Goal: Obtain resource: Download file/media

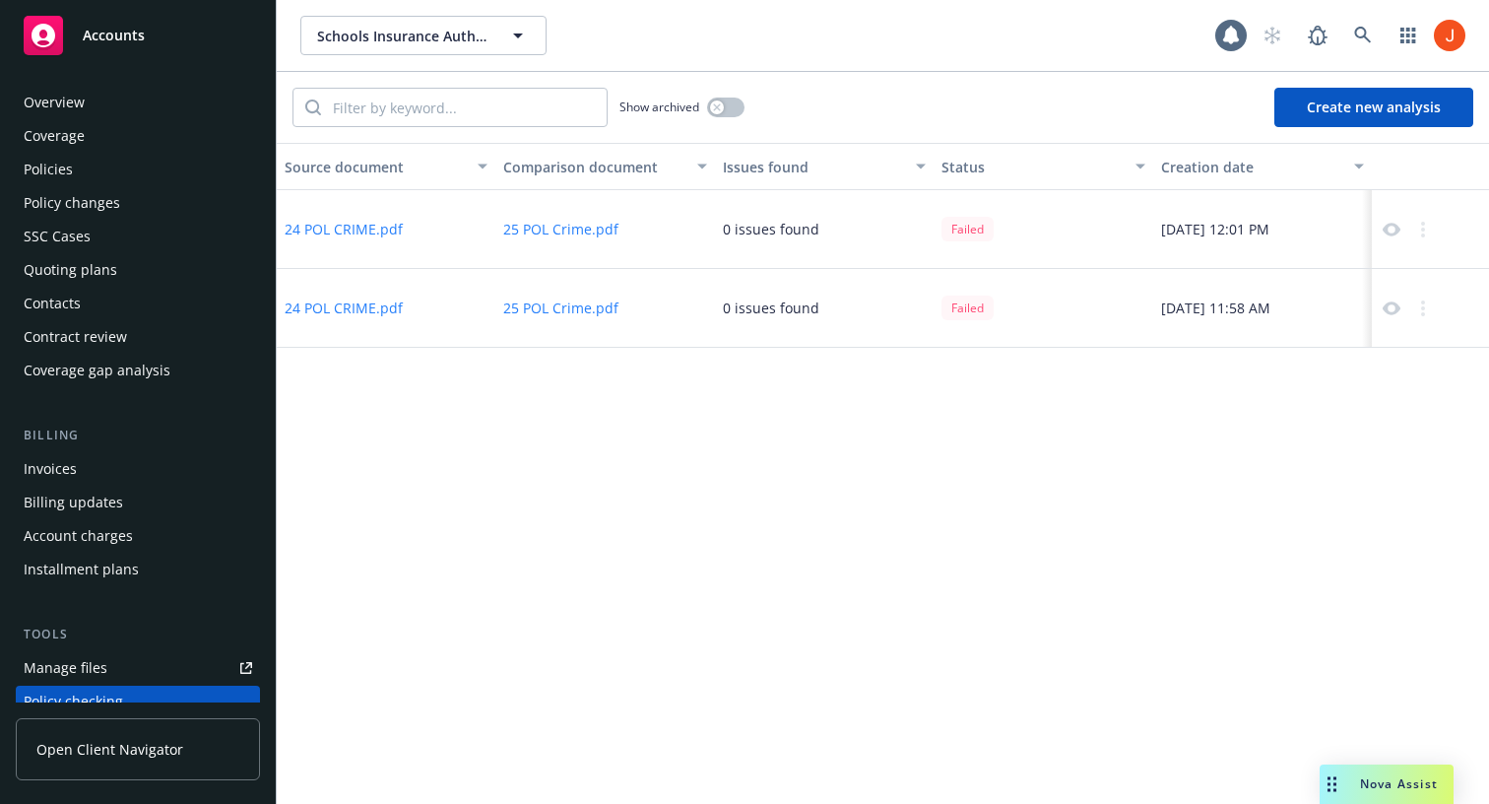
scroll to position [268, 0]
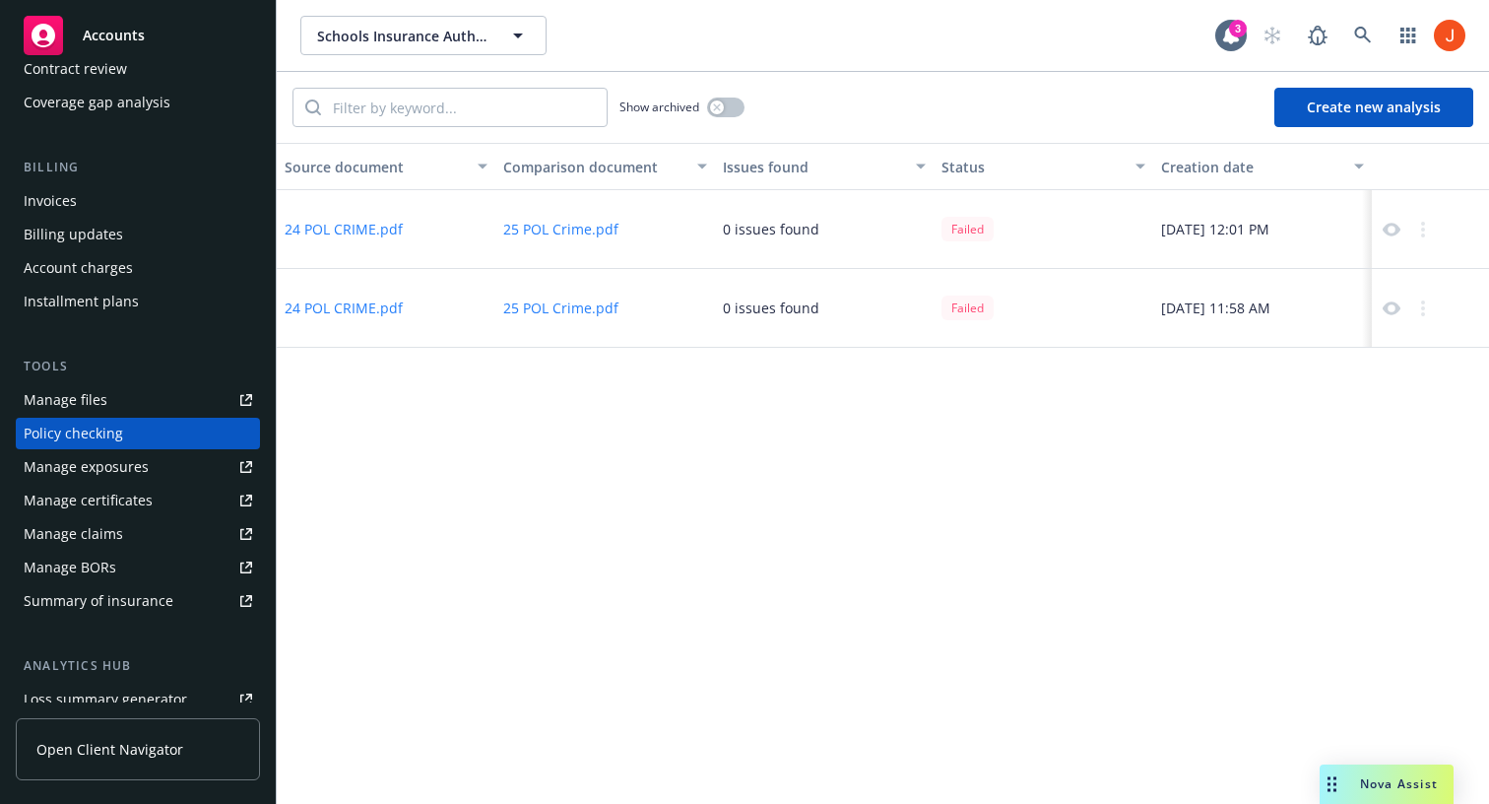
click at [351, 227] on button "24 POL CRIME.pdf" at bounding box center [344, 229] width 118 height 21
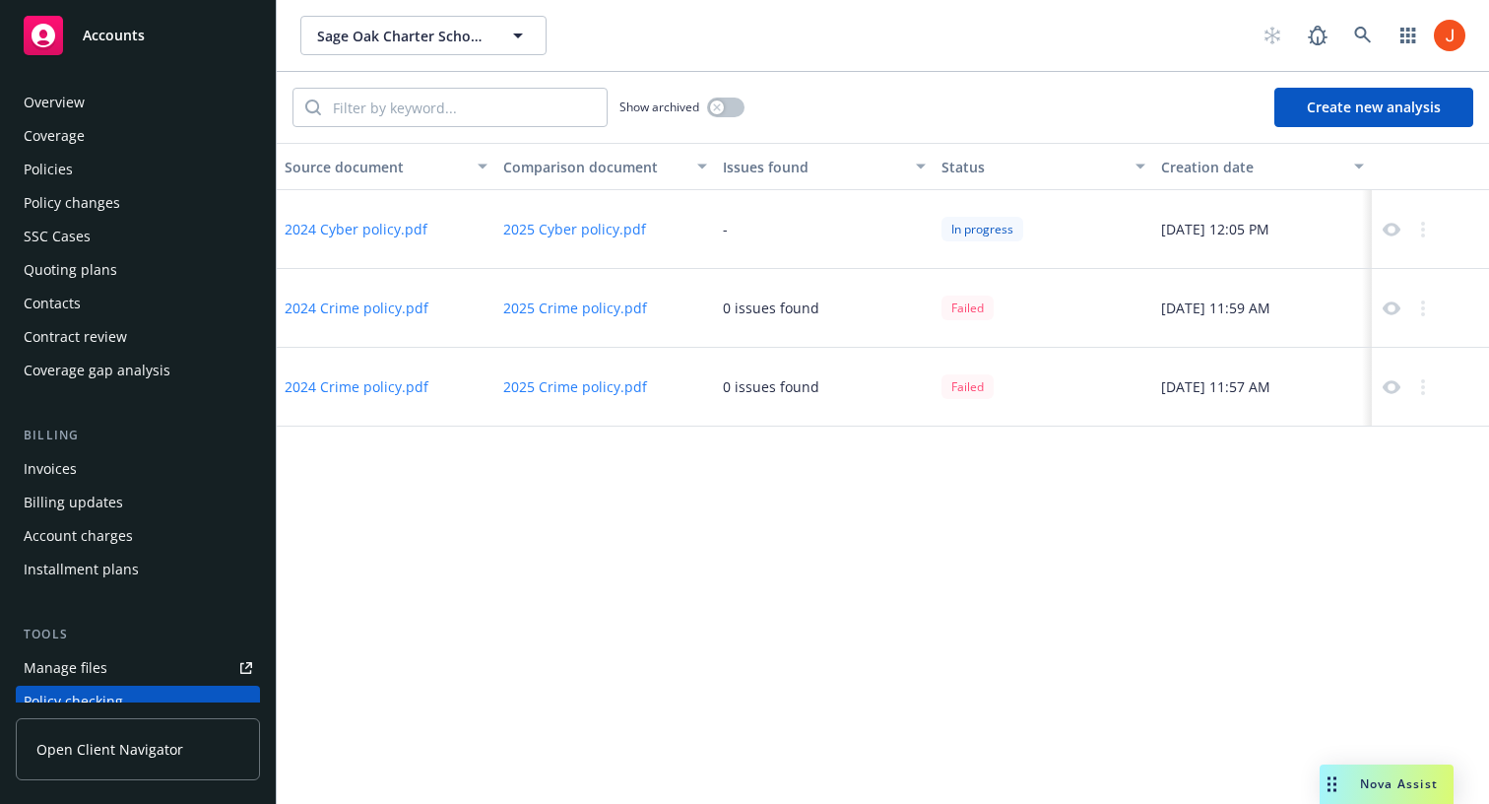
scroll to position [268, 0]
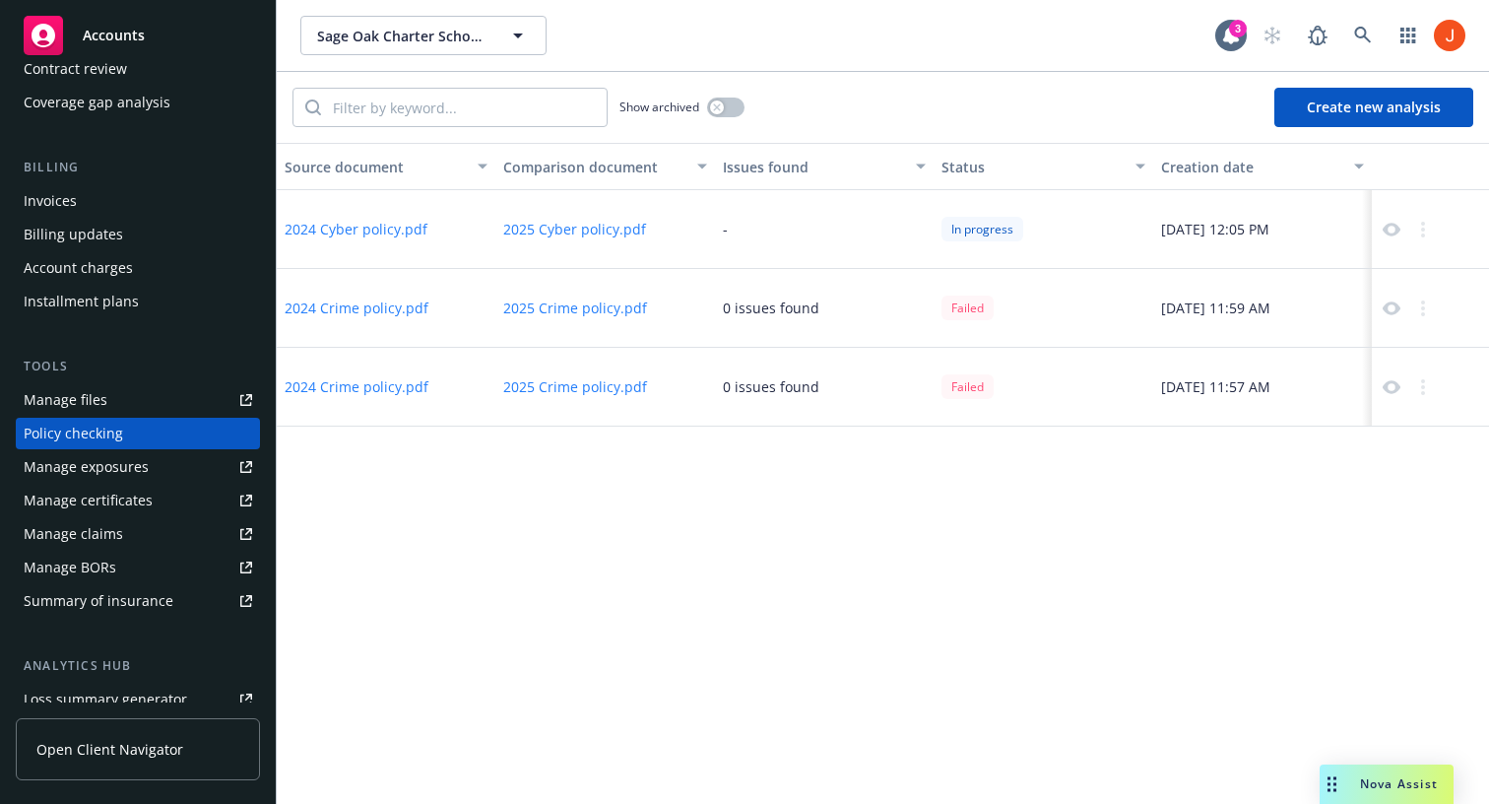
click at [529, 383] on button "2025 Crime policy.pdf" at bounding box center [575, 386] width 144 height 21
